Goal: Find specific page/section: Find specific page/section

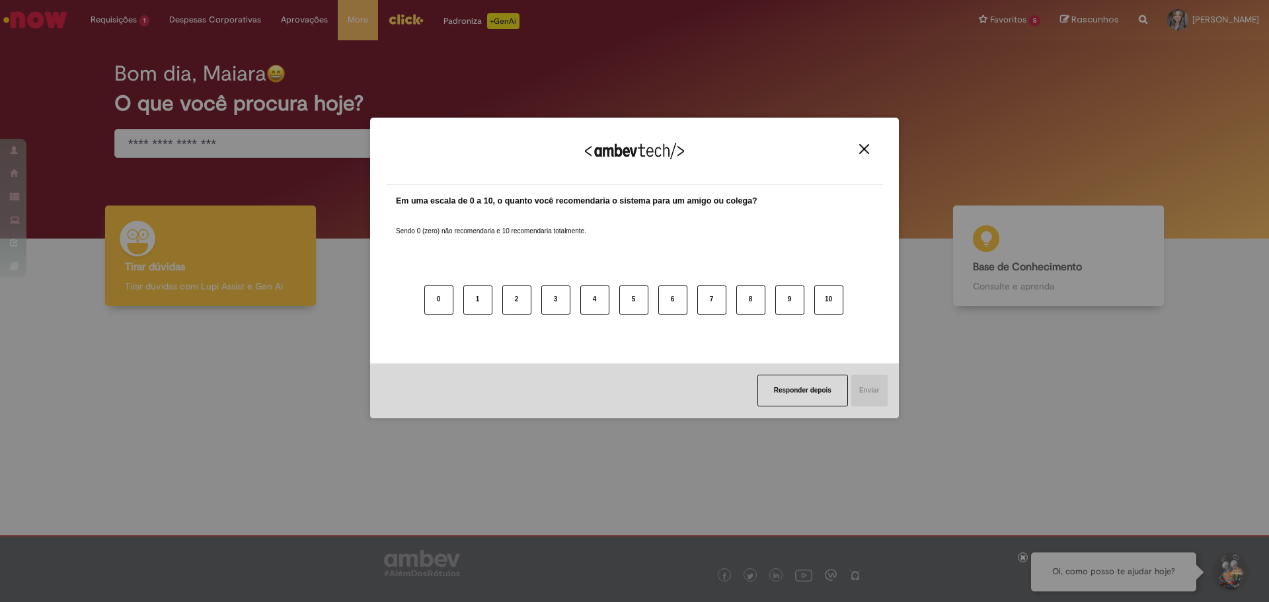
click at [869, 143] on button "Close" at bounding box center [864, 148] width 18 height 11
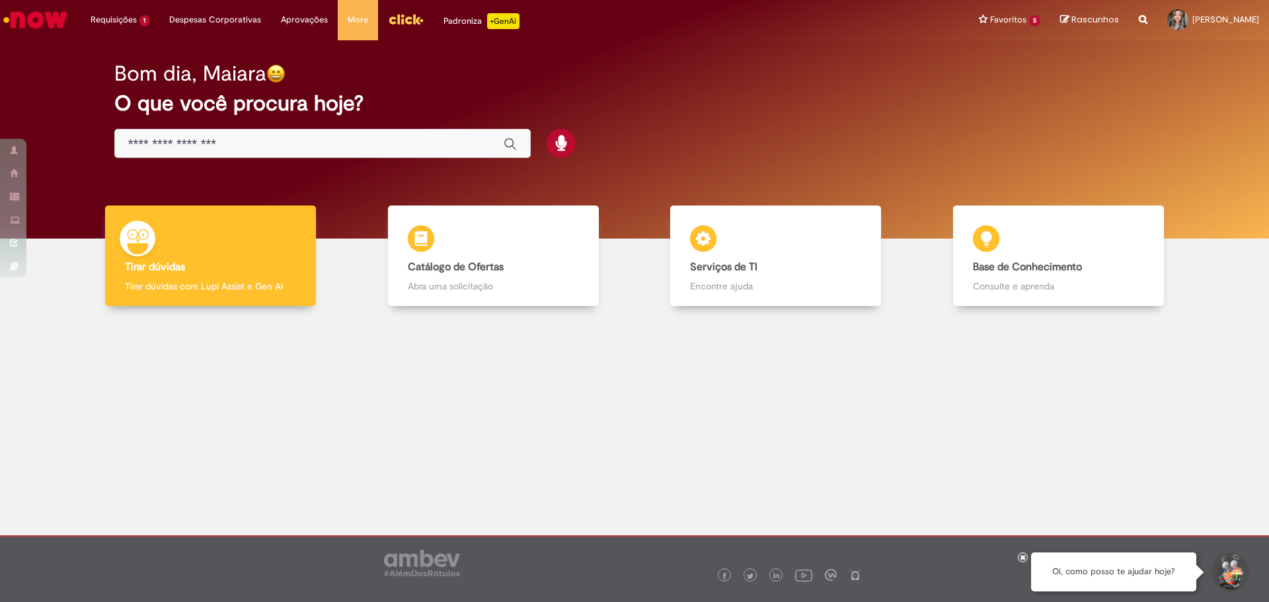
click at [393, 20] on img "Menu Cabeçalho" at bounding box center [406, 19] width 36 height 20
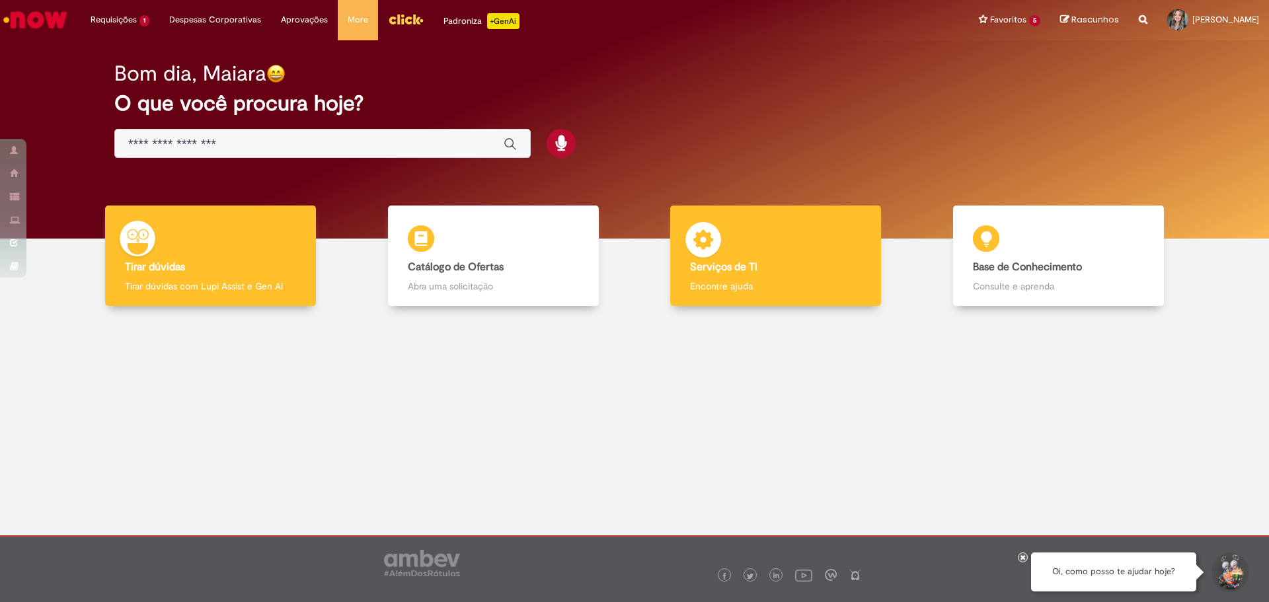
click at [728, 273] on b "Serviços de TI" at bounding box center [723, 266] width 67 height 13
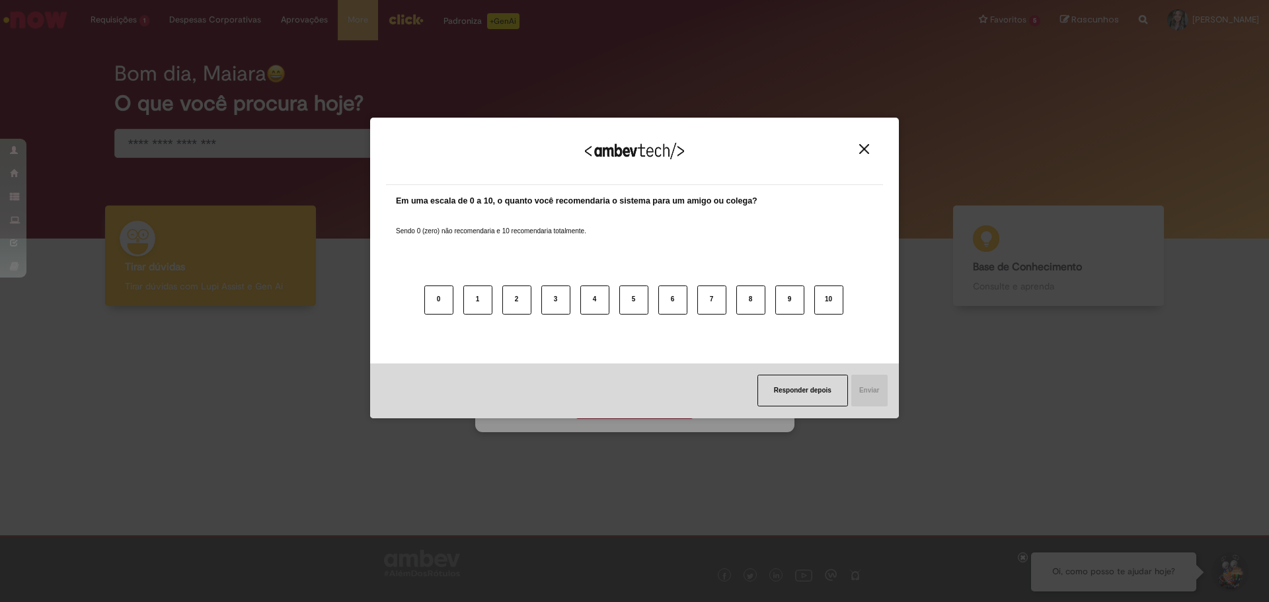
click at [851, 153] on div "Agradecemos seu feedback!" at bounding box center [634, 160] width 497 height 52
click at [869, 147] on button "Close" at bounding box center [864, 148] width 18 height 11
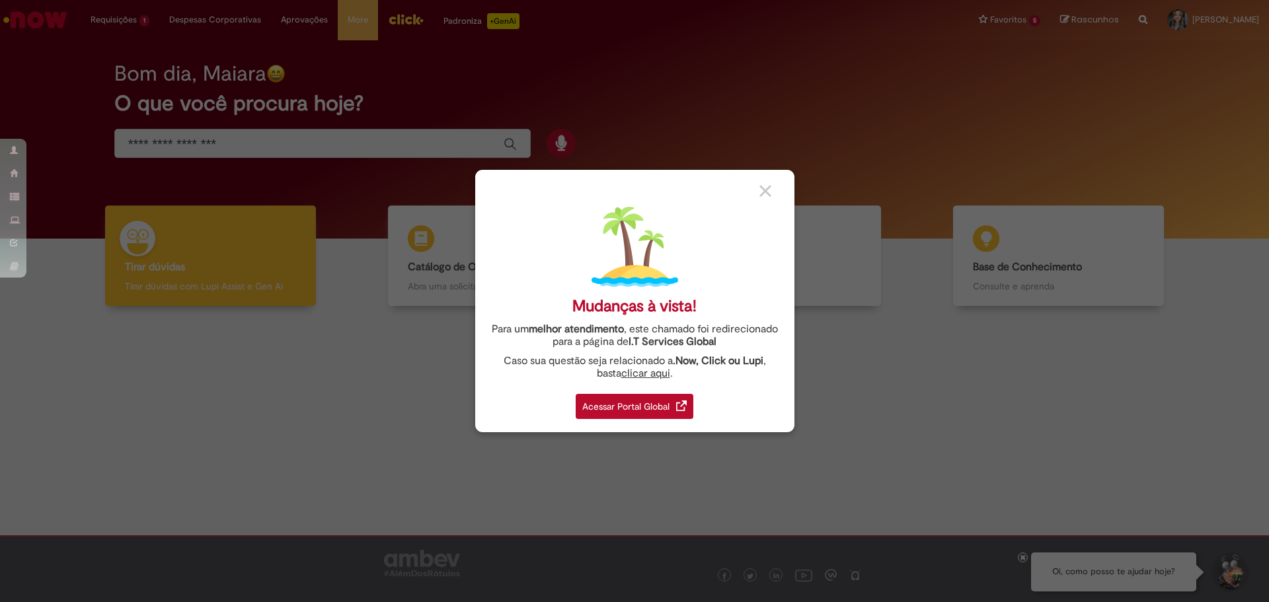
click at [670, 407] on div "Acessar Portal Global" at bounding box center [635, 406] width 118 height 25
